Goal: Information Seeking & Learning: Learn about a topic

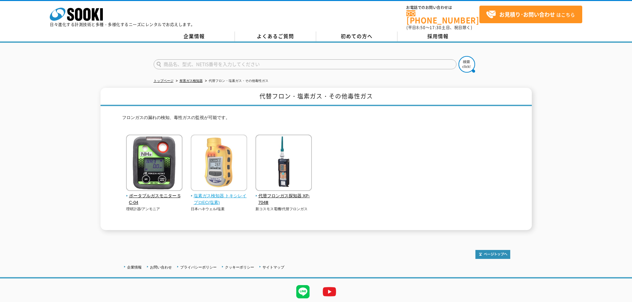
click at [215, 146] on img at bounding box center [219, 164] width 56 height 58
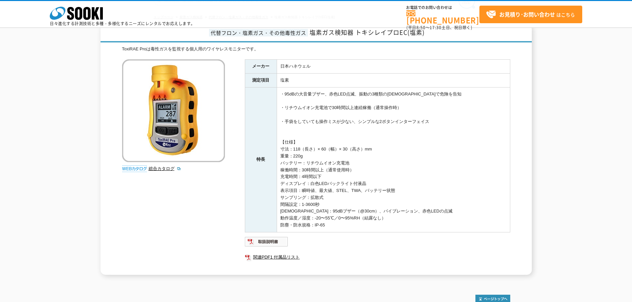
scroll to position [100, 0]
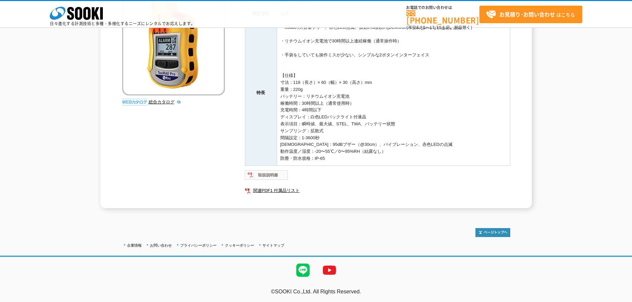
click at [252, 173] on img at bounding box center [266, 175] width 43 height 11
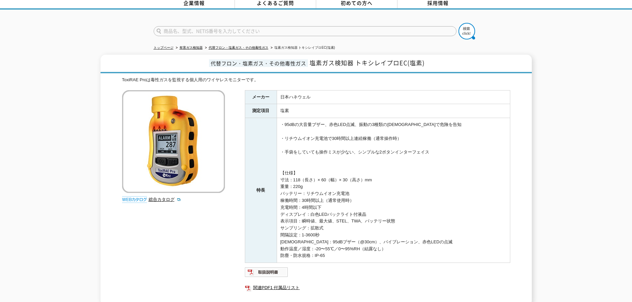
scroll to position [99, 0]
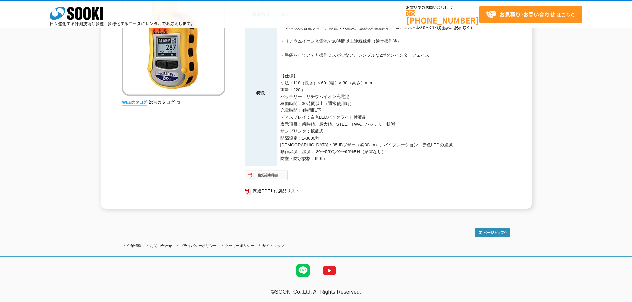
click at [260, 180] on img at bounding box center [266, 175] width 43 height 11
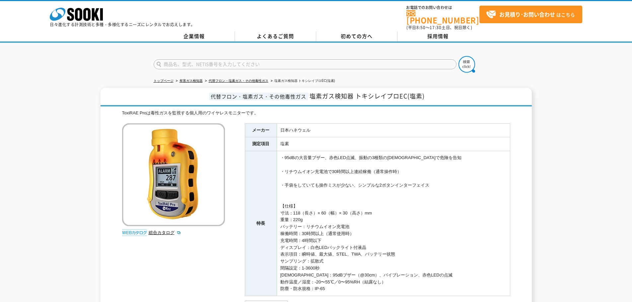
scroll to position [100, 0]
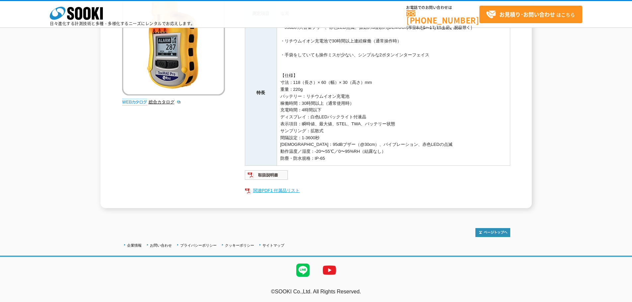
click at [288, 188] on link "関連PDF1 付属品リスト" at bounding box center [377, 190] width 265 height 9
